Goal: Transaction & Acquisition: Purchase product/service

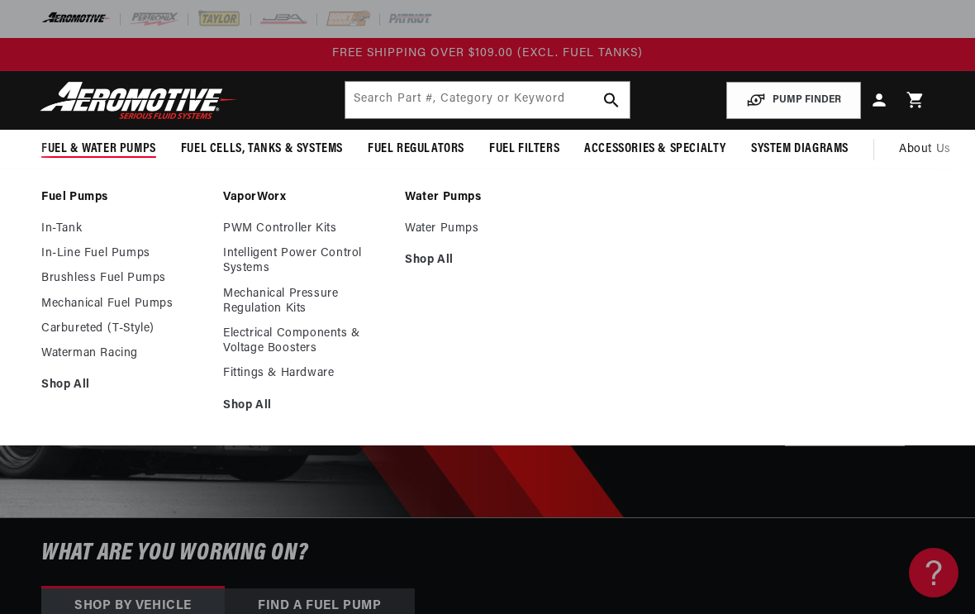
click at [131, 249] on link "In-Line Fuel Pumps" at bounding box center [123, 253] width 165 height 15
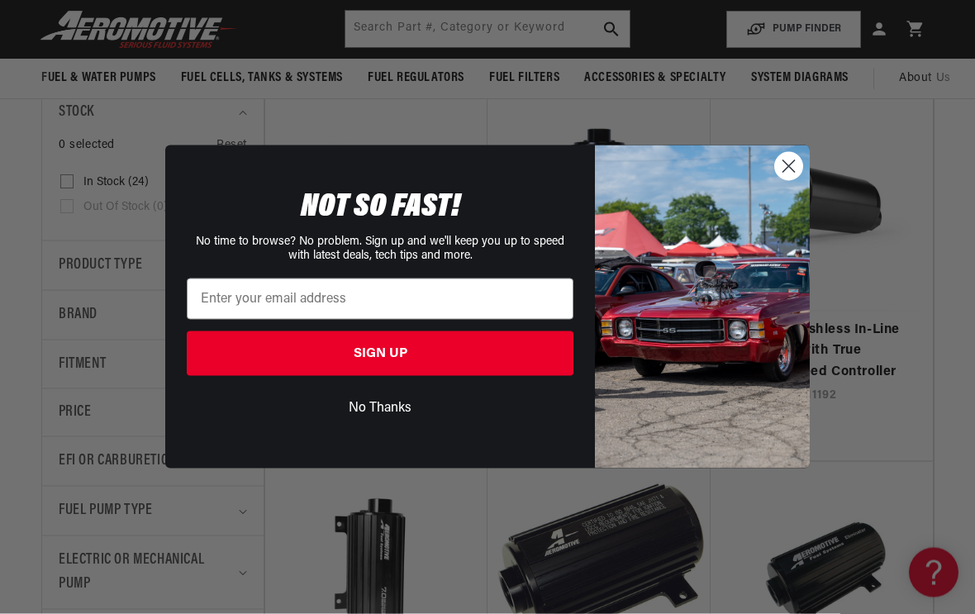
scroll to position [336, 0]
click at [782, 163] on circle "Close dialog" at bounding box center [788, 166] width 27 height 27
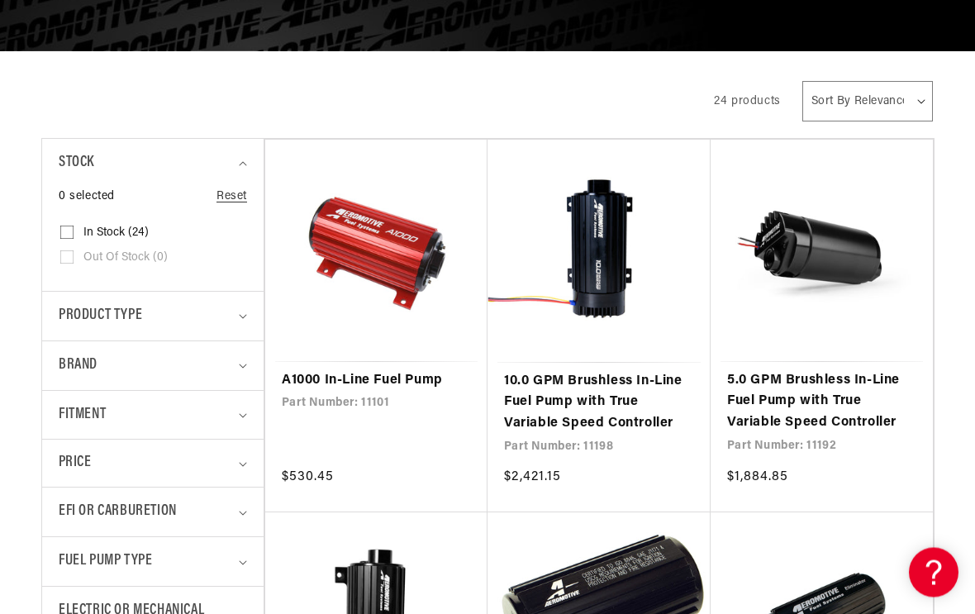
scroll to position [285, 0]
click at [222, 307] on div "Product type" at bounding box center [146, 316] width 174 height 24
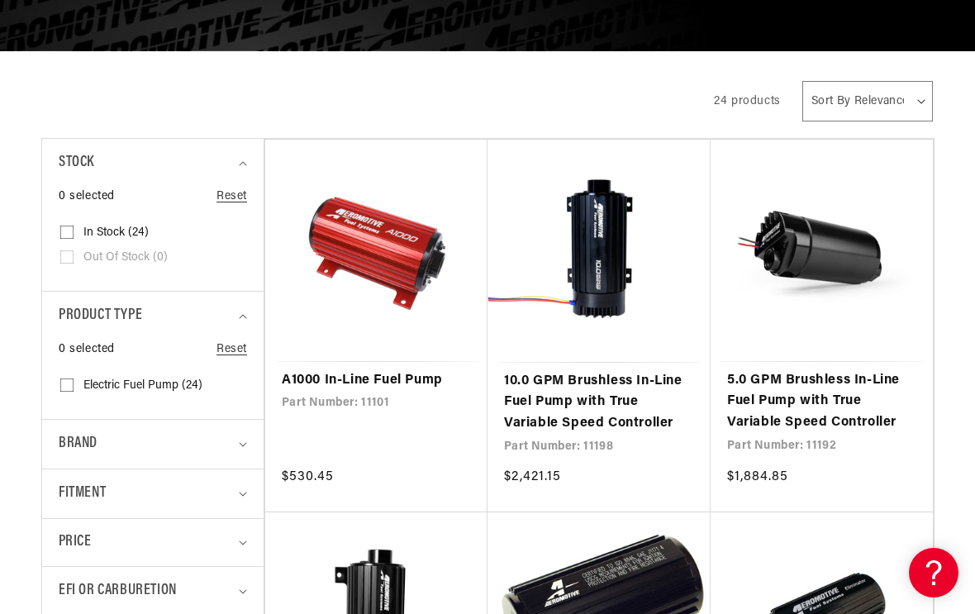
click at [71, 379] on icon at bounding box center [66, 384] width 13 height 13
click at [71, 382] on input "Electric Fuel Pump (24) Electric Fuel Pump (24 products)" at bounding box center [66, 388] width 13 height 13
checkbox input "true"
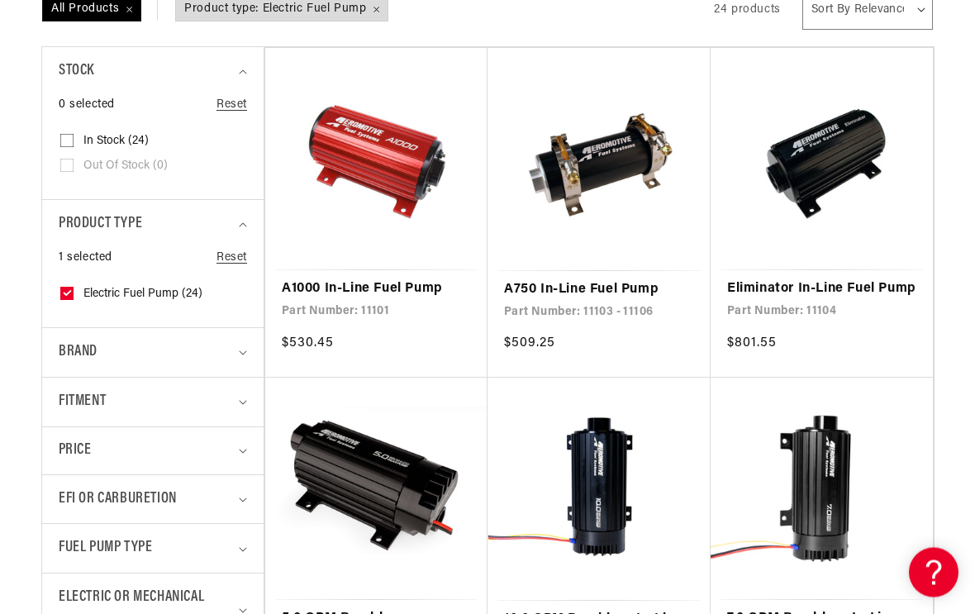
scroll to position [377, 0]
click at [236, 348] on summary "Brand" at bounding box center [153, 352] width 188 height 49
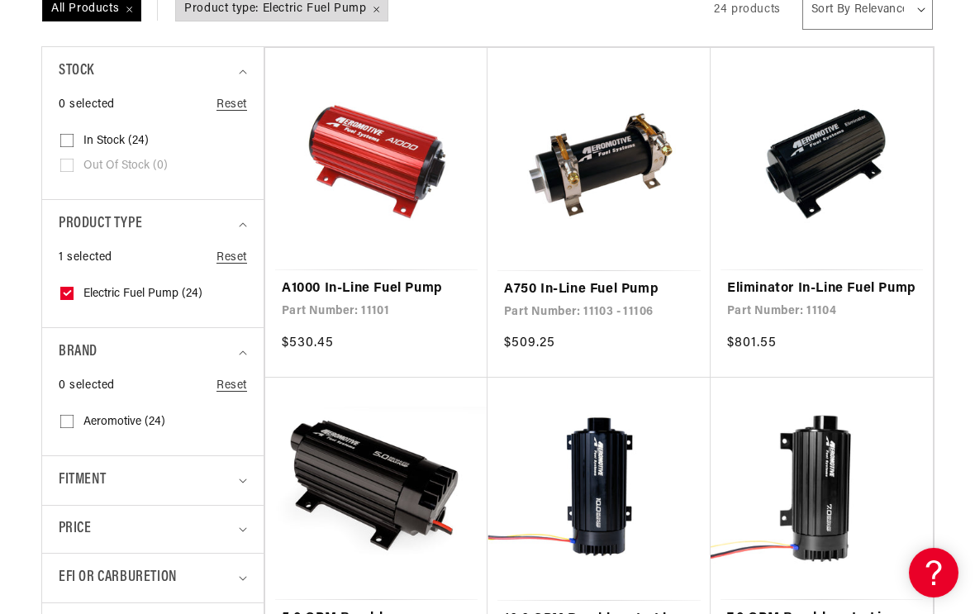
click at [75, 417] on label "Aeromotive (24) Aeromotive (24 products)" at bounding box center [147, 422] width 175 height 25
click at [74, 418] on input "Aeromotive (24) Aeromotive (24 products)" at bounding box center [66, 424] width 13 height 13
checkbox input "true"
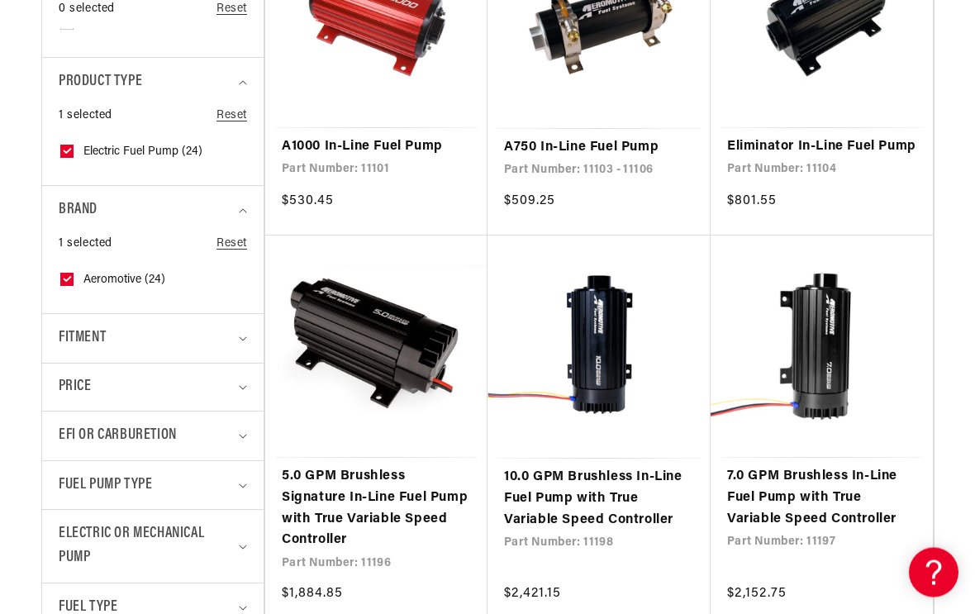
scroll to position [549, 0]
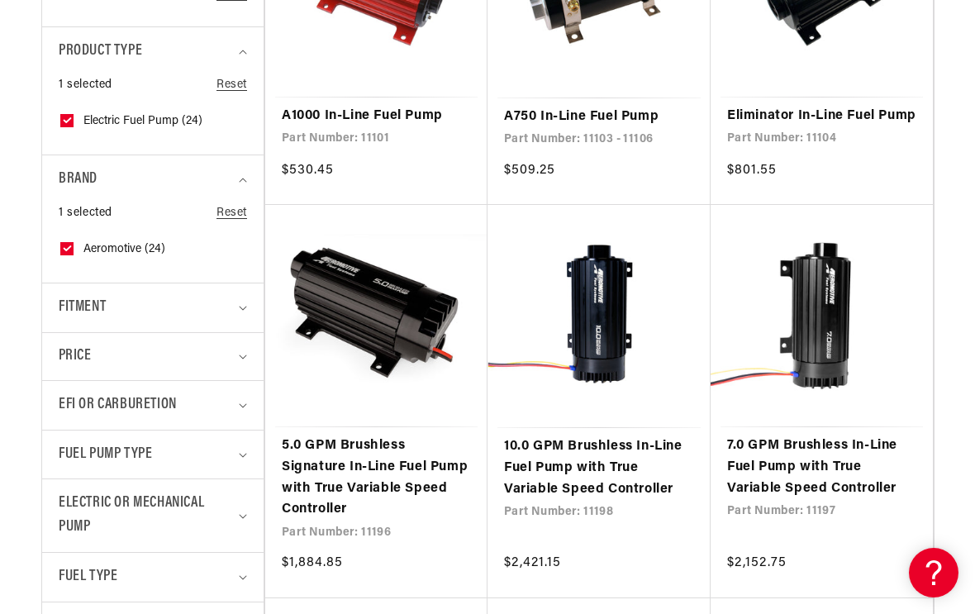
click at [236, 448] on summary "Fuel Pump Type" at bounding box center [153, 454] width 188 height 49
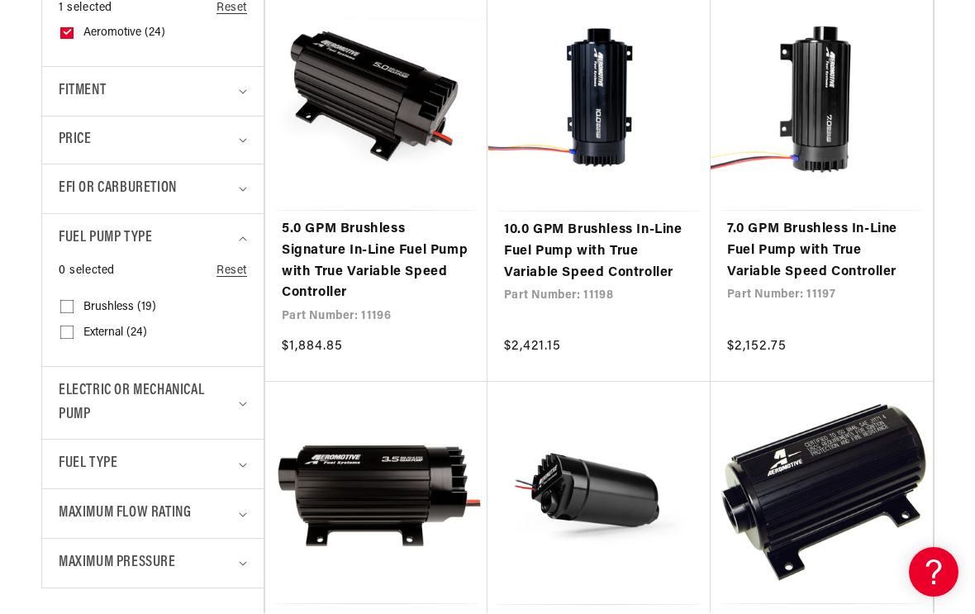
scroll to position [766, 0]
click at [240, 387] on summary "Electric or Mechanical Pump" at bounding box center [153, 403] width 188 height 73
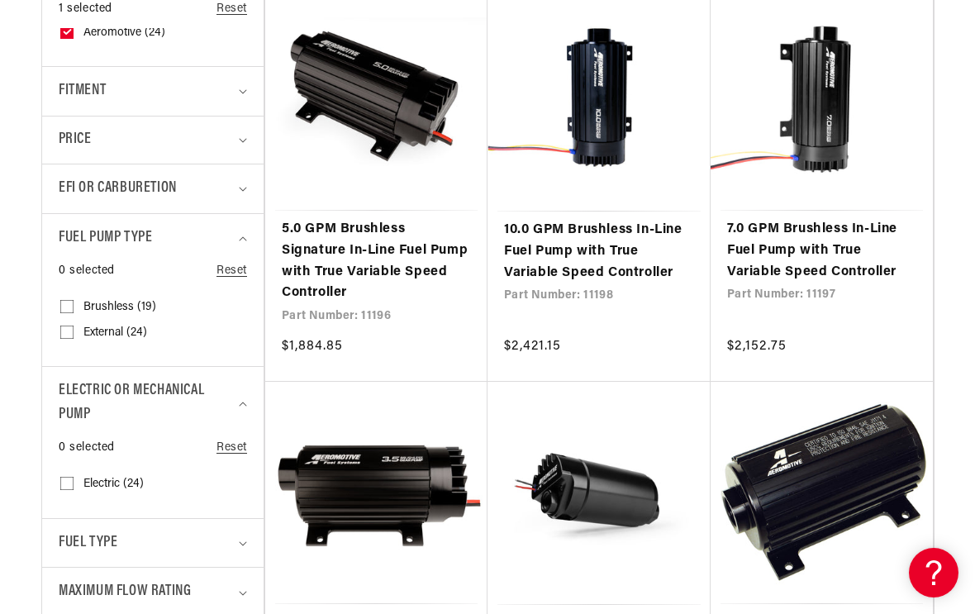
click at [69, 480] on input "Electric (24) Electric (24 products)" at bounding box center [66, 486] width 13 height 13
checkbox input "true"
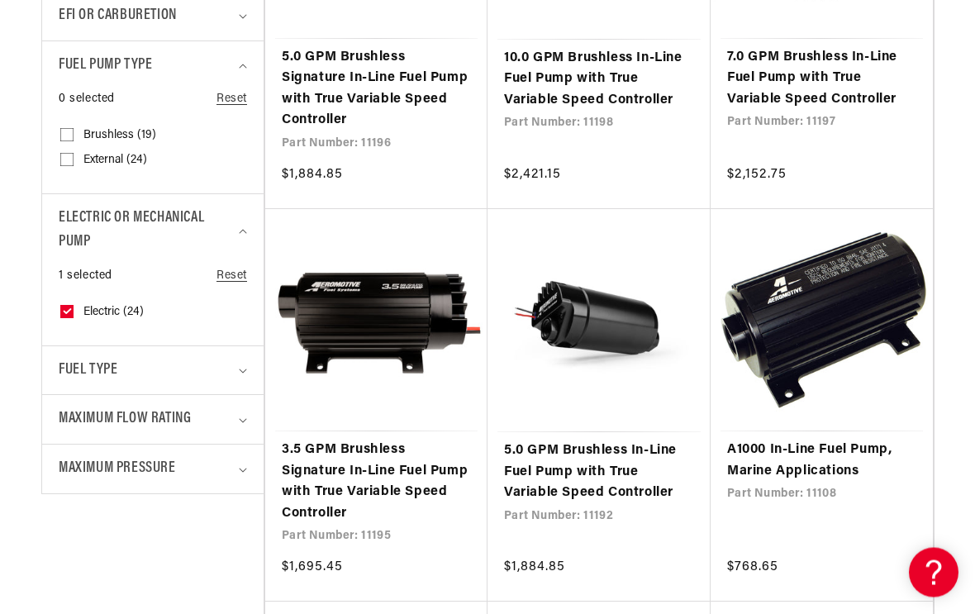
scroll to position [966, 0]
click at [234, 354] on summary "Fuel Type" at bounding box center [153, 370] width 188 height 49
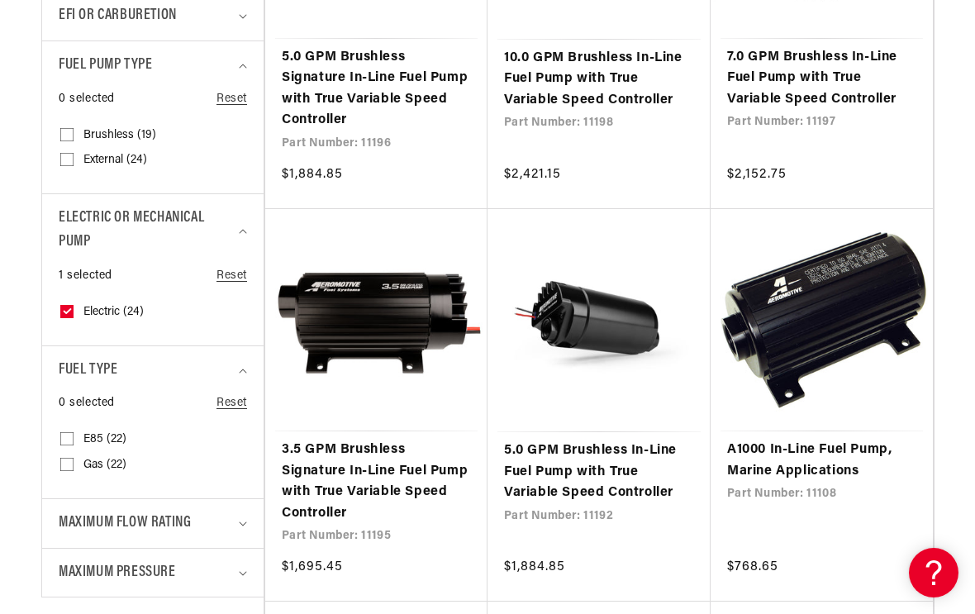
click at [67, 461] on input "Gas (22) Gas (22 products)" at bounding box center [66, 467] width 13 height 13
checkbox input "true"
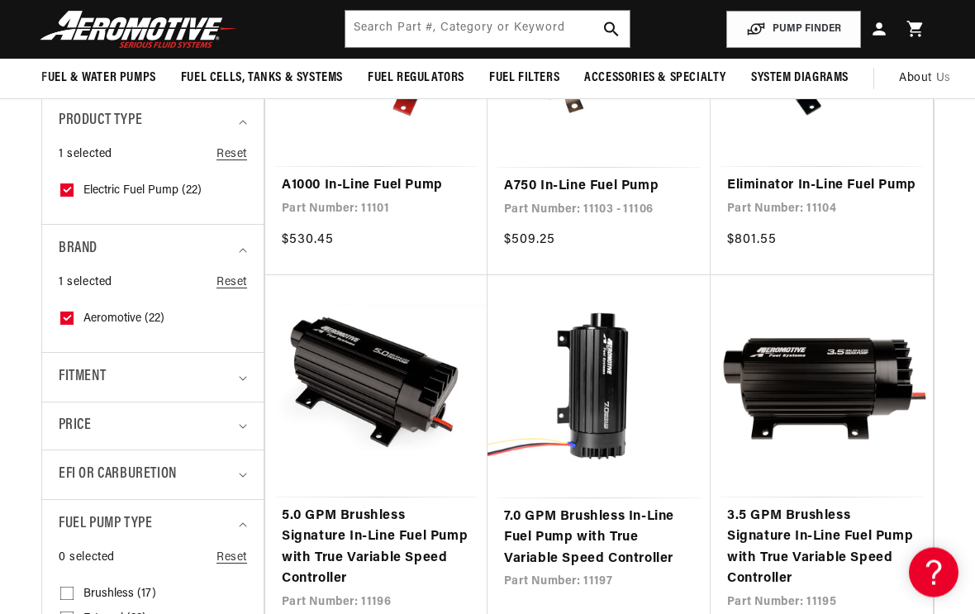
scroll to position [506, 0]
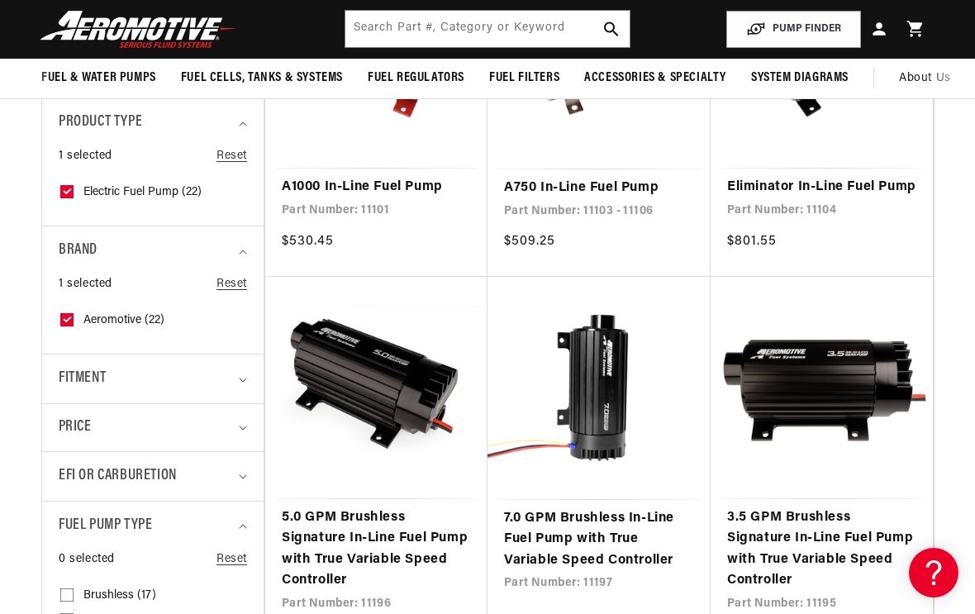
click at [235, 364] on summary "Fitment" at bounding box center [153, 378] width 188 height 49
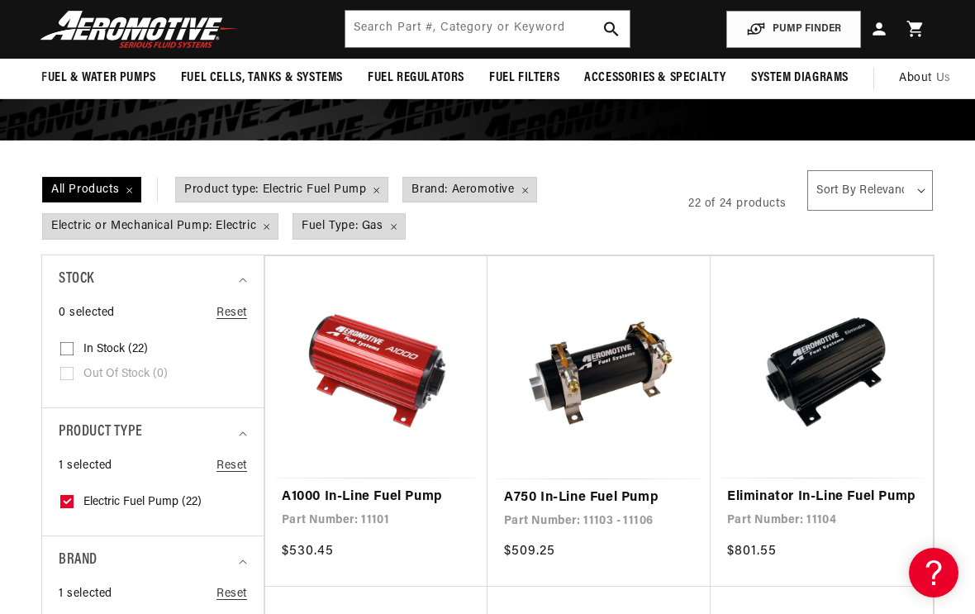
scroll to position [194, 0]
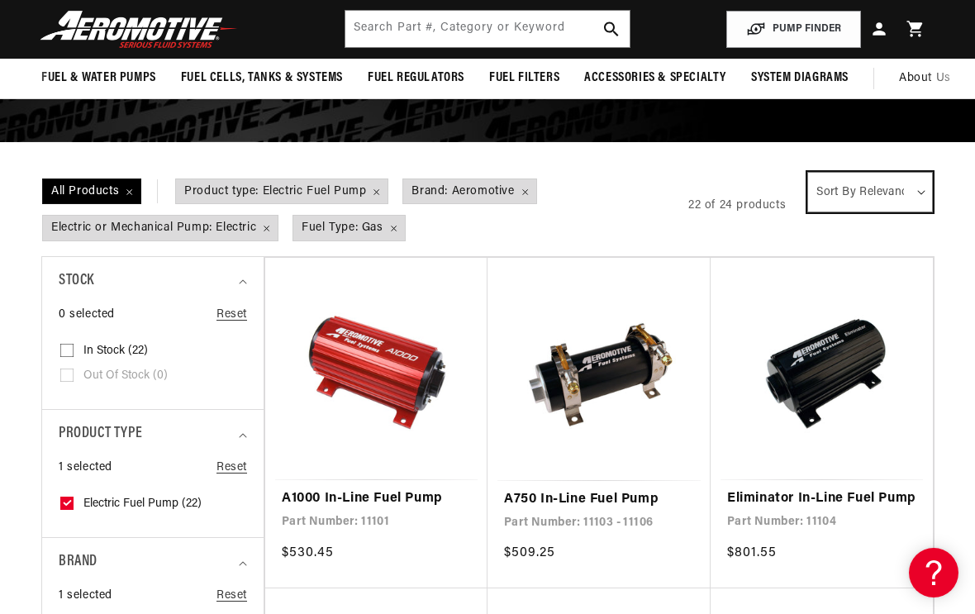
click at [910, 192] on select "Sort By Relevance Sort By Price, Low to High Sort By Price, High to Low" at bounding box center [870, 192] width 126 height 40
select select "price-ascending"
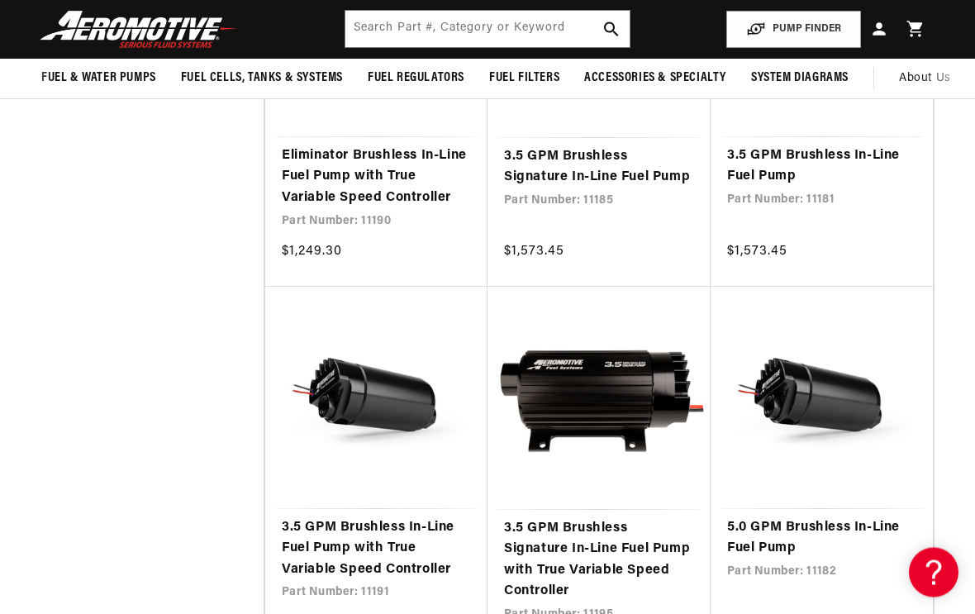
scroll to position [1972, 0]
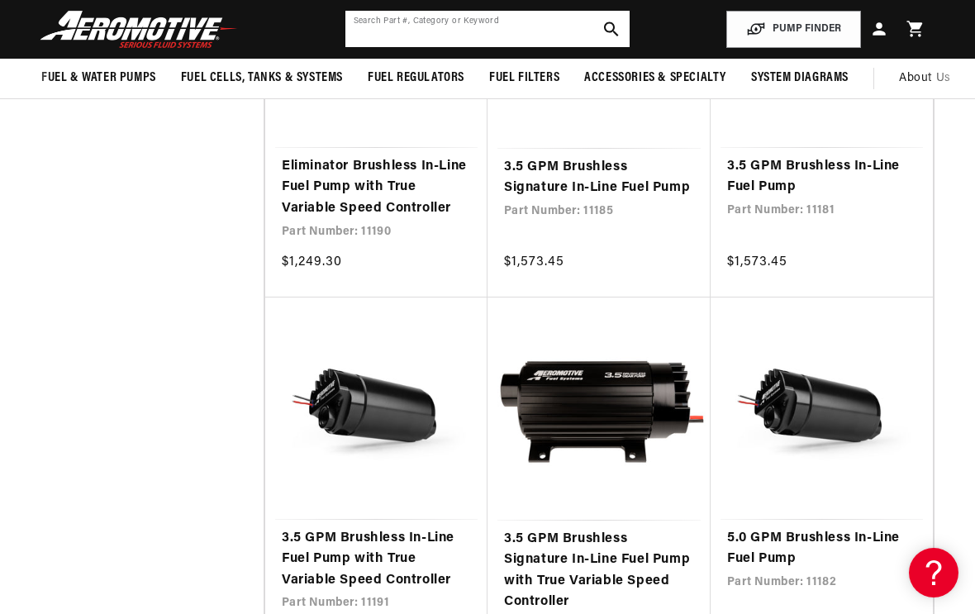
click at [508, 19] on input "text" at bounding box center [487, 29] width 285 height 36
type input "Aer11202"
click at [602, 36] on button "search button" at bounding box center [611, 29] width 36 height 36
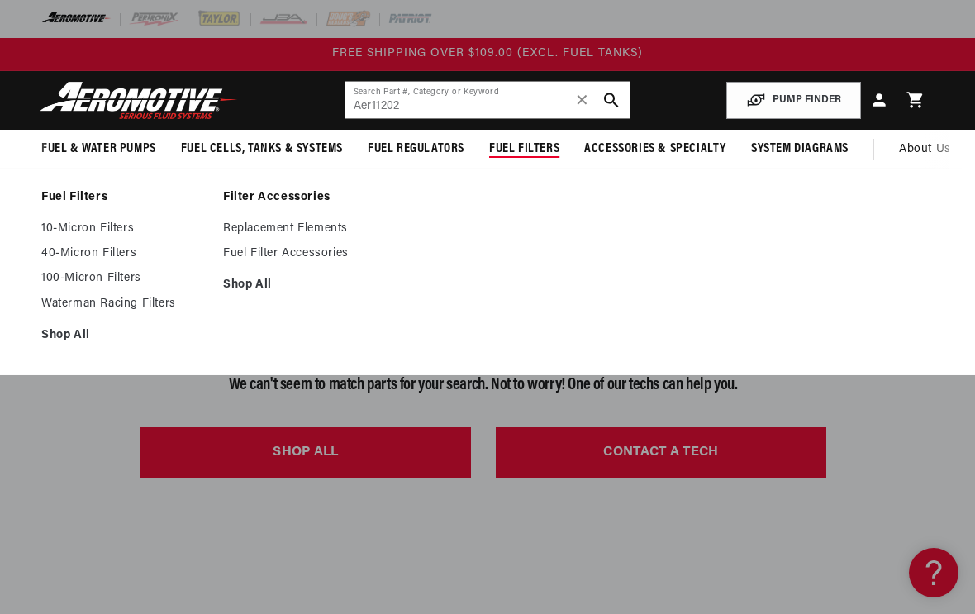
click at [79, 329] on link "Shop All" at bounding box center [123, 335] width 165 height 15
